Goal: Information Seeking & Learning: Learn about a topic

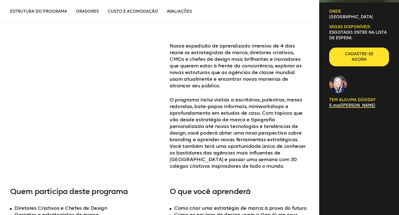
scroll to position [331, 0]
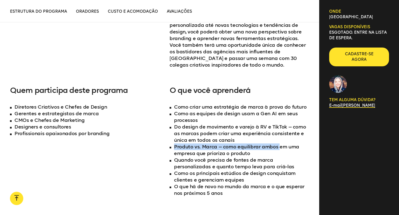
drag, startPoint x: 175, startPoint y: 138, endPoint x: 278, endPoint y: 141, distance: 102.8
click at [278, 144] on font "Produto vs. Marca — como equilibrar ambos em uma empresa que prioriza o produto" at bounding box center [236, 150] width 125 height 13
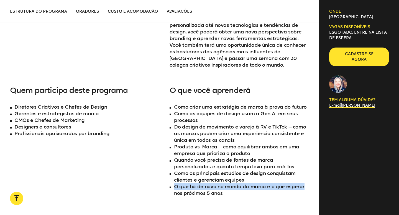
drag, startPoint x: 175, startPoint y: 180, endPoint x: 306, endPoint y: 181, distance: 131.0
click at [306, 184] on li "O que há de novo no mundo da marca e o que esperar nos próximos 5 anos" at bounding box center [239, 190] width 140 height 13
click at [283, 184] on font "O que há de novo no mundo da marca e o que esperar nos próximos 5 anos" at bounding box center [239, 190] width 130 height 13
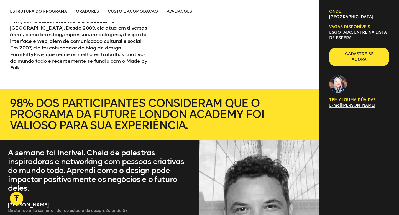
scroll to position [1603, 0]
